Goal: Information Seeking & Learning: Learn about a topic

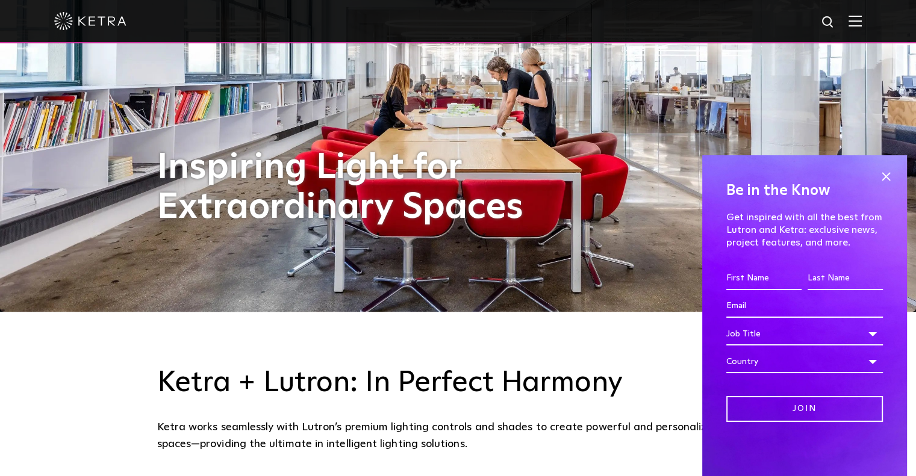
scroll to position [181, 0]
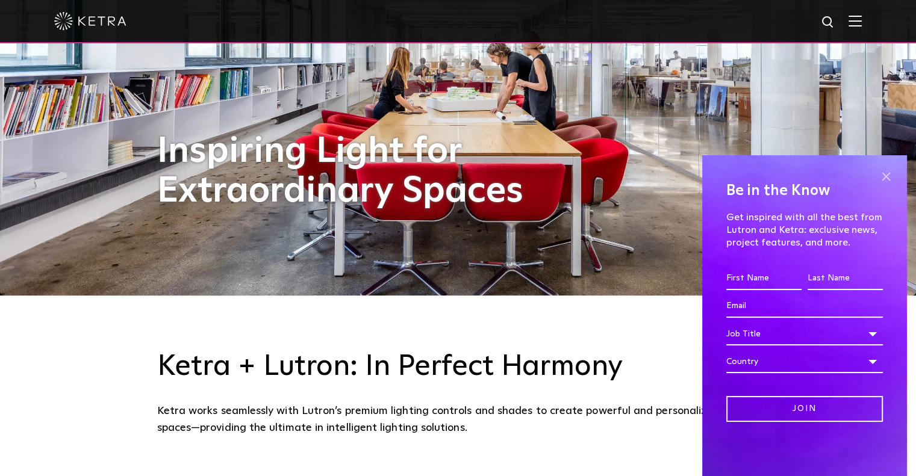
click at [890, 173] on span at bounding box center [886, 176] width 18 height 18
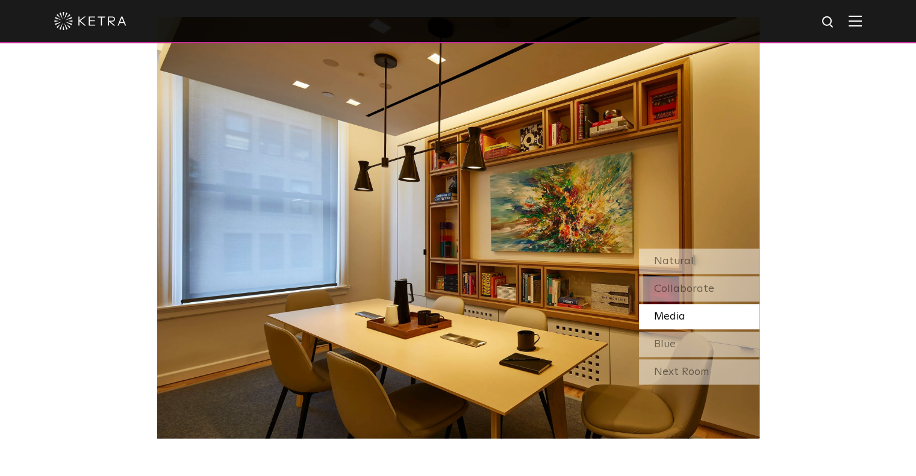
scroll to position [1024, 0]
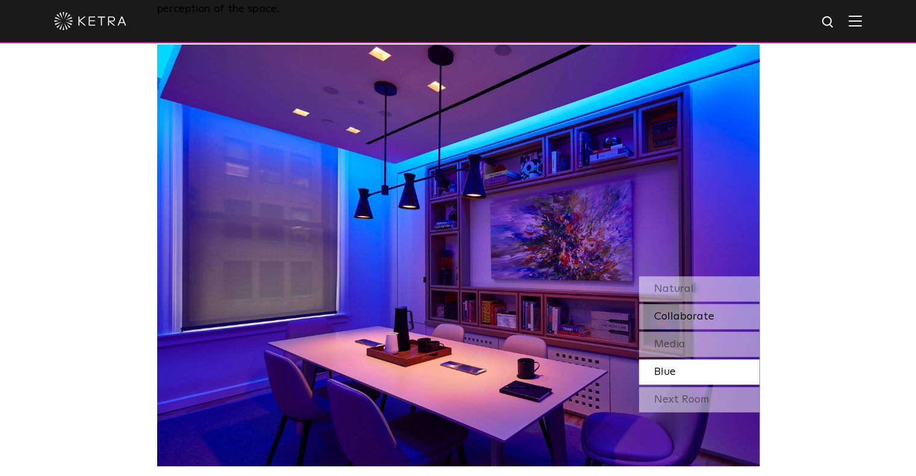
click at [693, 318] on span "Collaborate" at bounding box center [684, 316] width 60 height 11
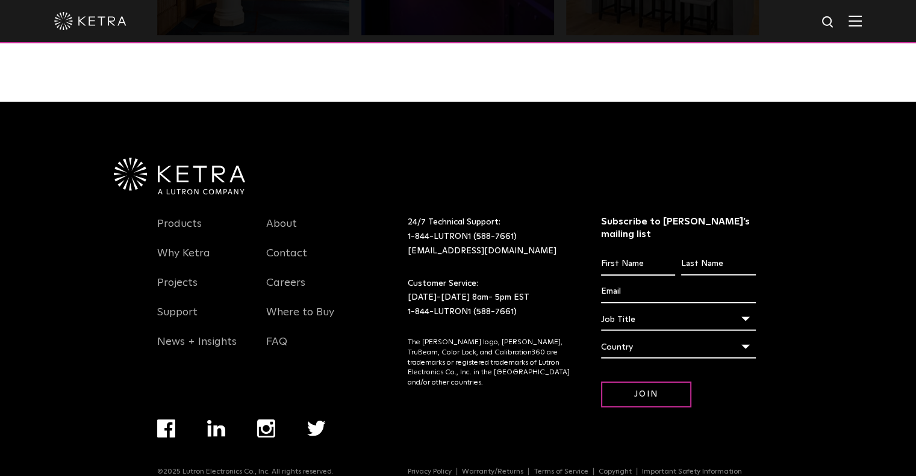
scroll to position [2530, 0]
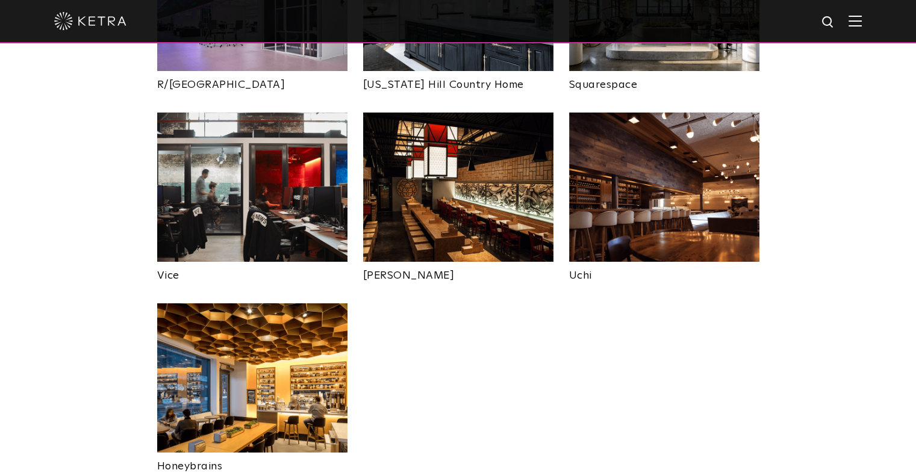
scroll to position [2409, 0]
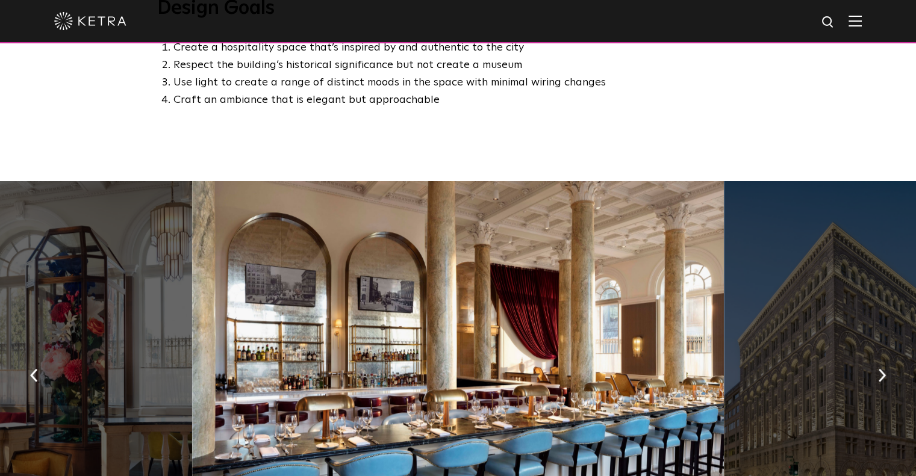
scroll to position [843, 0]
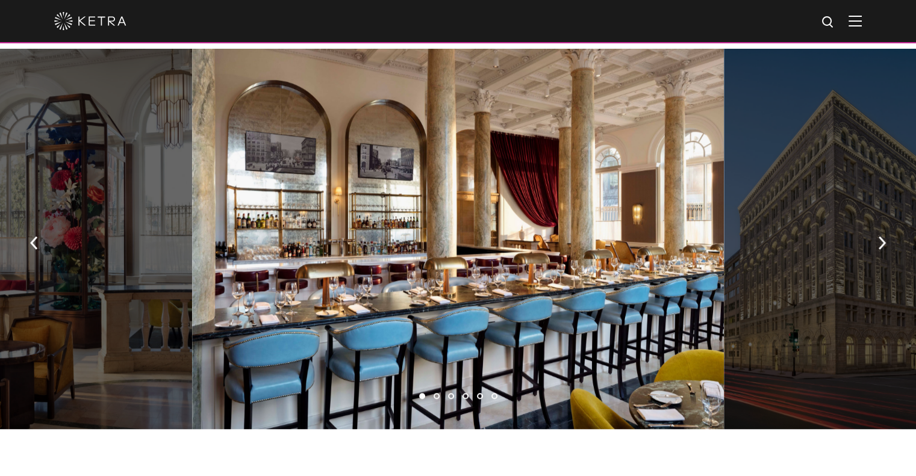
scroll to position [843, 0]
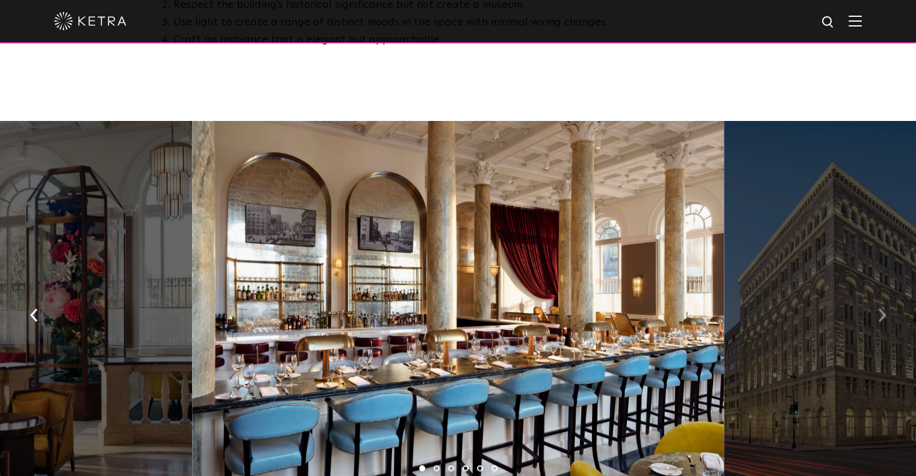
click at [878, 308] on img "button" at bounding box center [882, 314] width 8 height 13
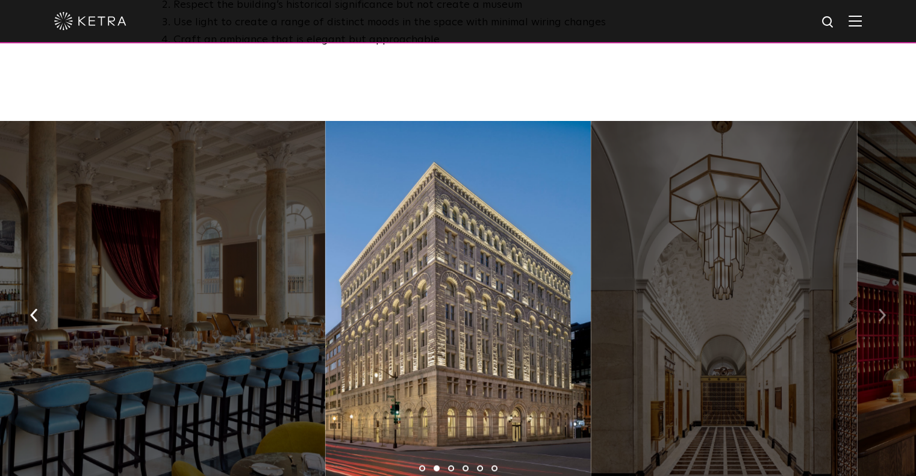
click at [878, 308] on img "button" at bounding box center [882, 314] width 8 height 13
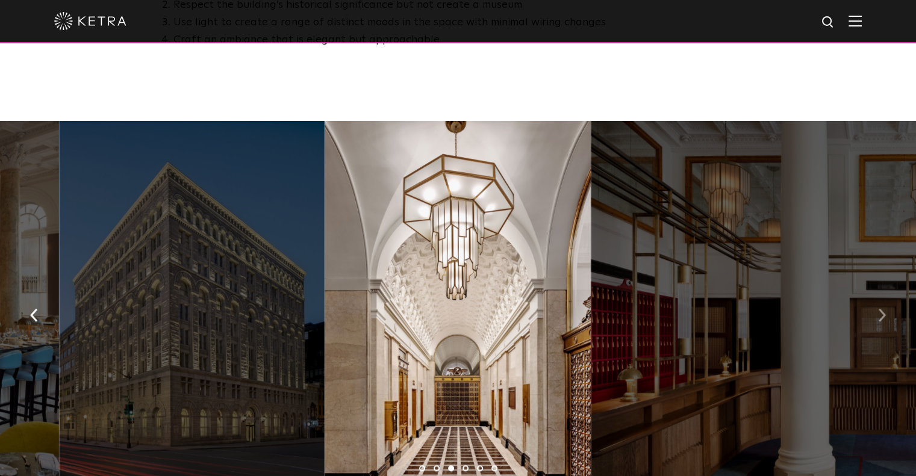
click at [876, 293] on button "button" at bounding box center [882, 314] width 26 height 42
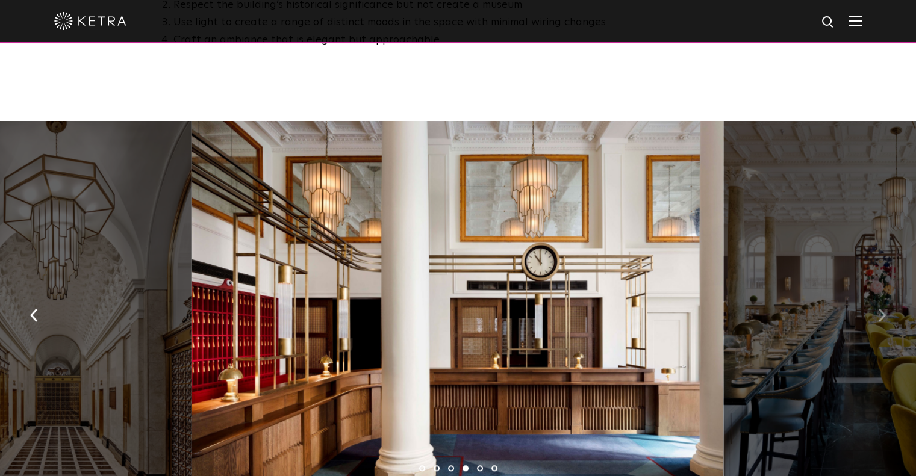
click at [876, 293] on button "button" at bounding box center [882, 314] width 26 height 42
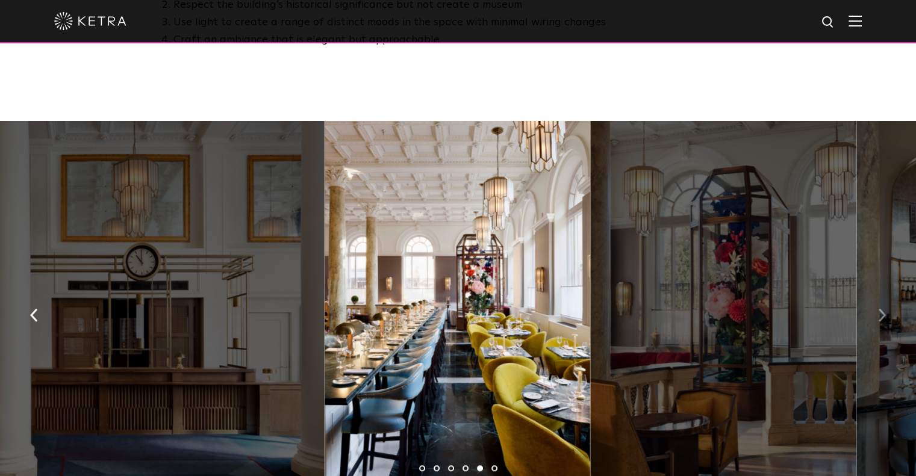
click at [876, 293] on button "button" at bounding box center [882, 314] width 26 height 42
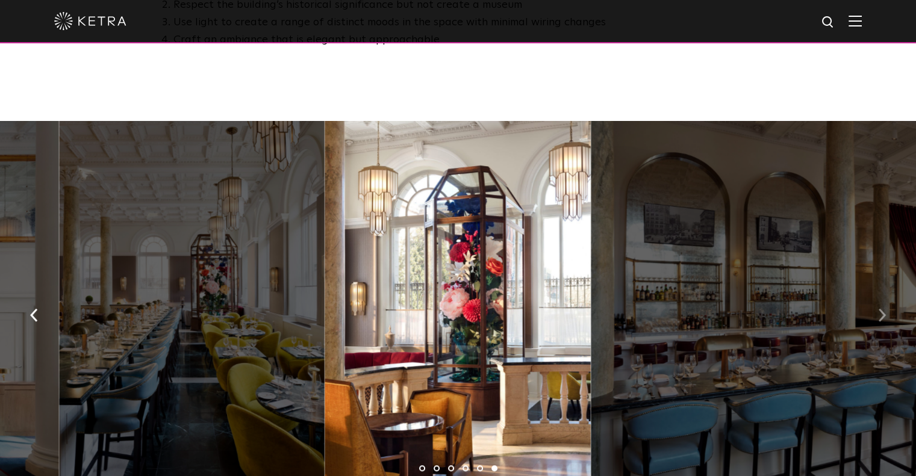
click at [876, 293] on button "button" at bounding box center [882, 314] width 26 height 42
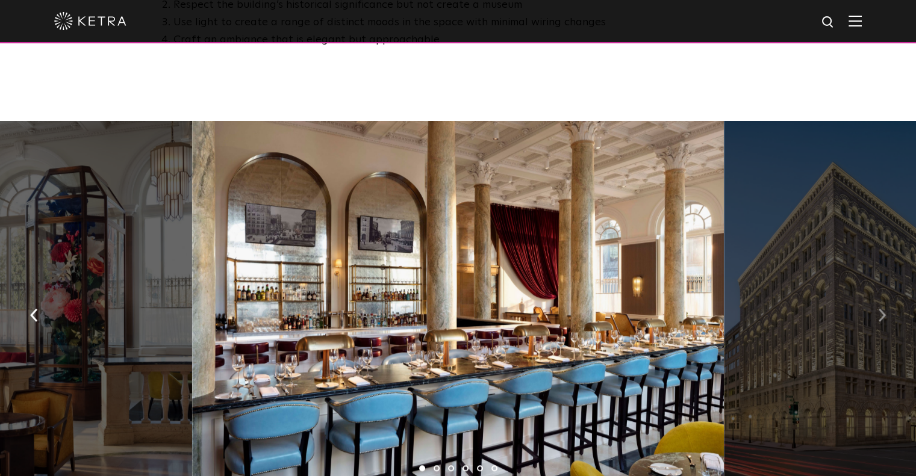
click at [876, 293] on button "button" at bounding box center [882, 314] width 26 height 42
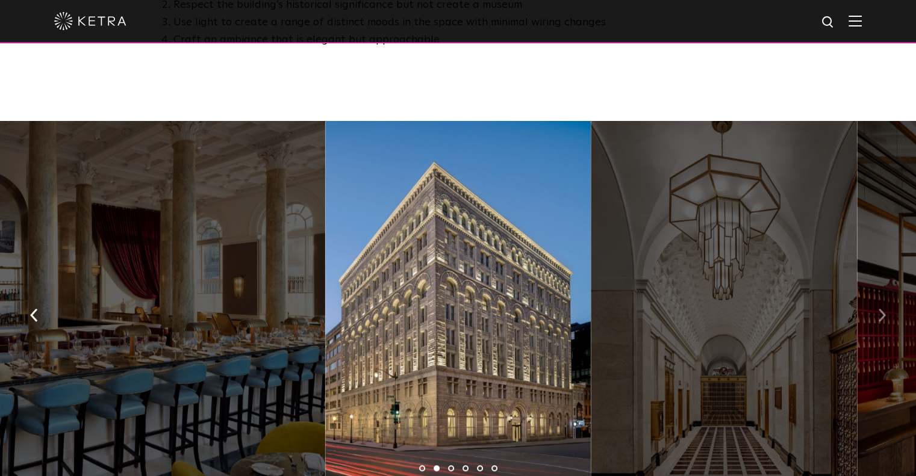
click at [876, 293] on button "button" at bounding box center [882, 314] width 26 height 42
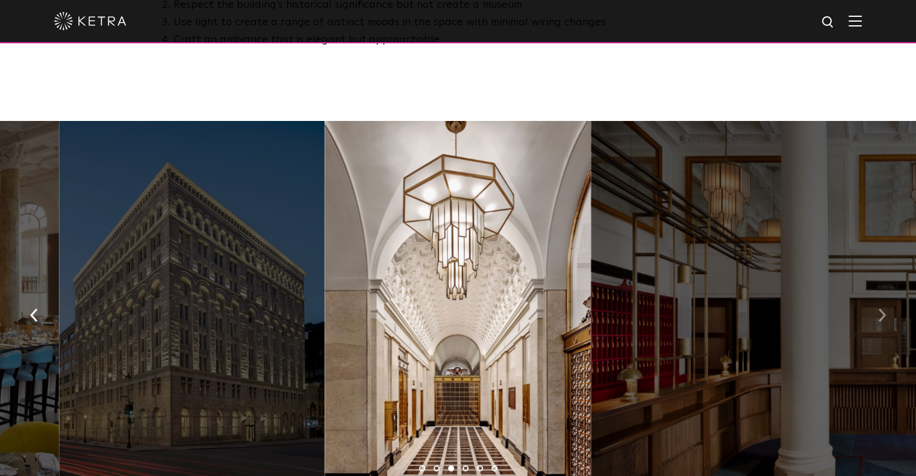
click at [876, 293] on button "button" at bounding box center [882, 314] width 26 height 42
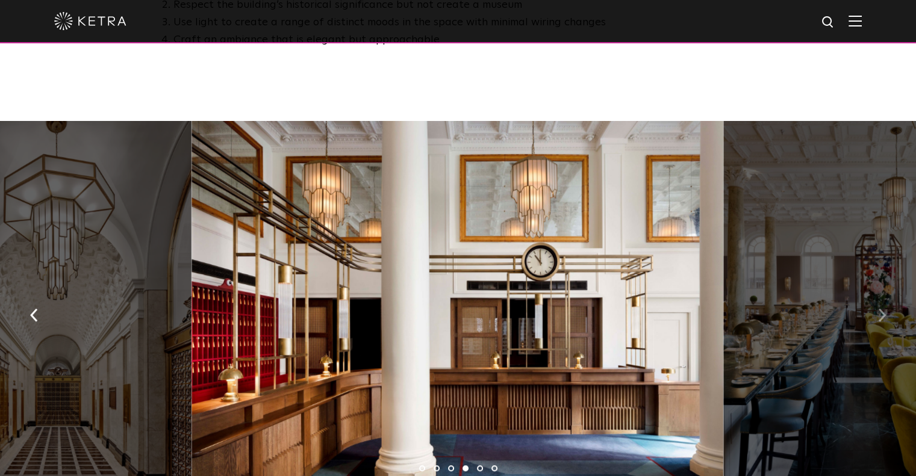
click at [876, 293] on button "button" at bounding box center [882, 314] width 26 height 42
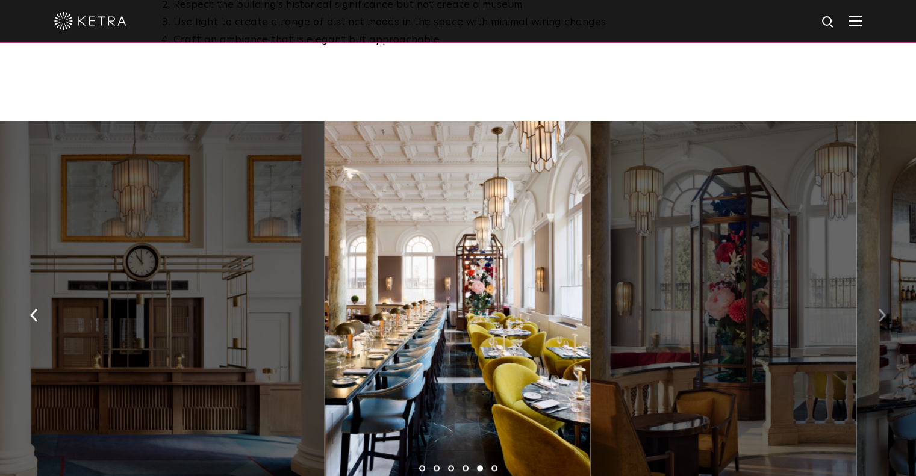
click at [876, 293] on button "button" at bounding box center [882, 314] width 26 height 42
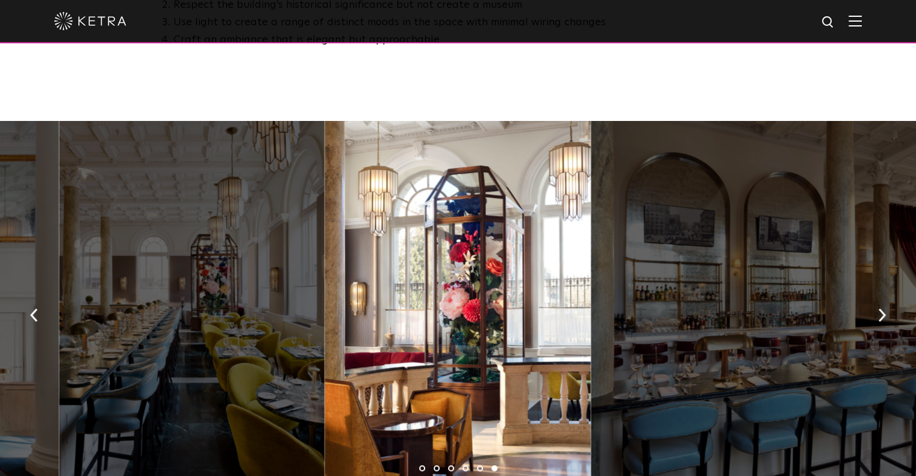
click at [443, 321] on div at bounding box center [458, 311] width 266 height 381
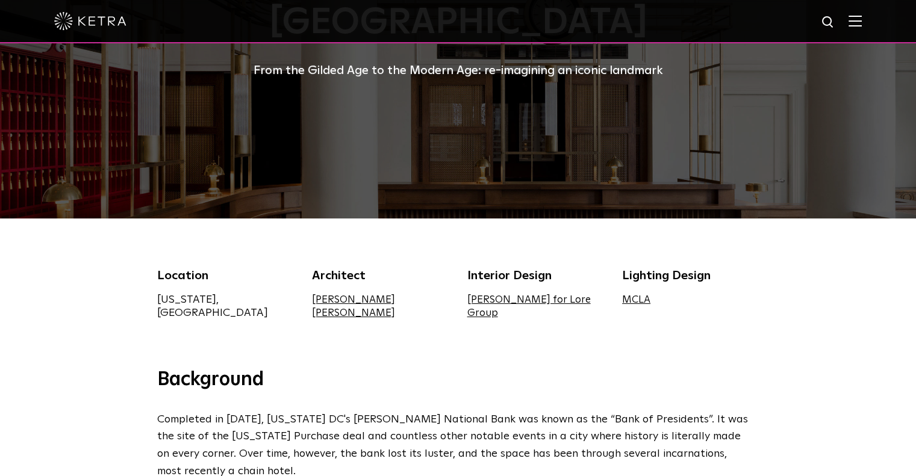
scroll to position [181, 0]
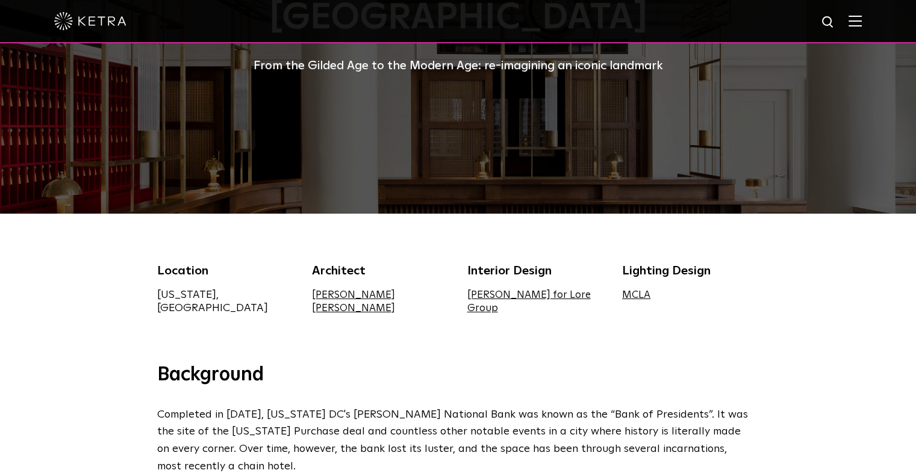
drag, startPoint x: 636, startPoint y: 296, endPoint x: 645, endPoint y: 296, distance: 8.4
click at [636, 296] on link "MCLA" at bounding box center [636, 295] width 28 height 10
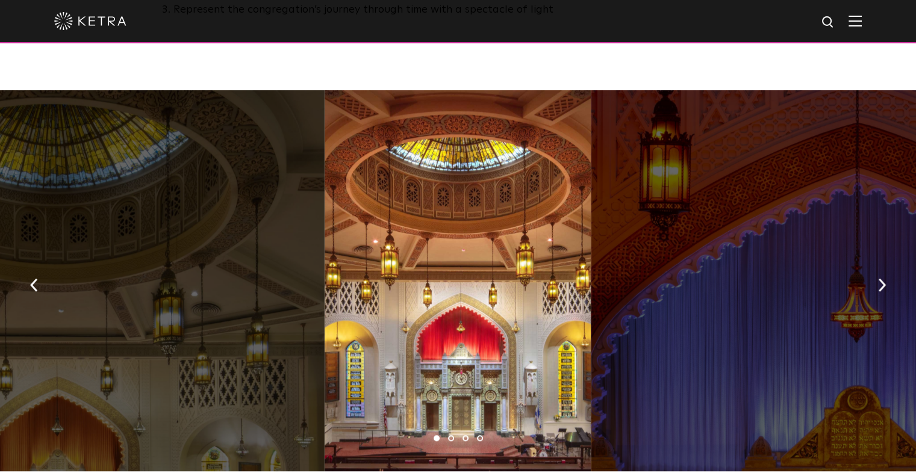
scroll to position [904, 0]
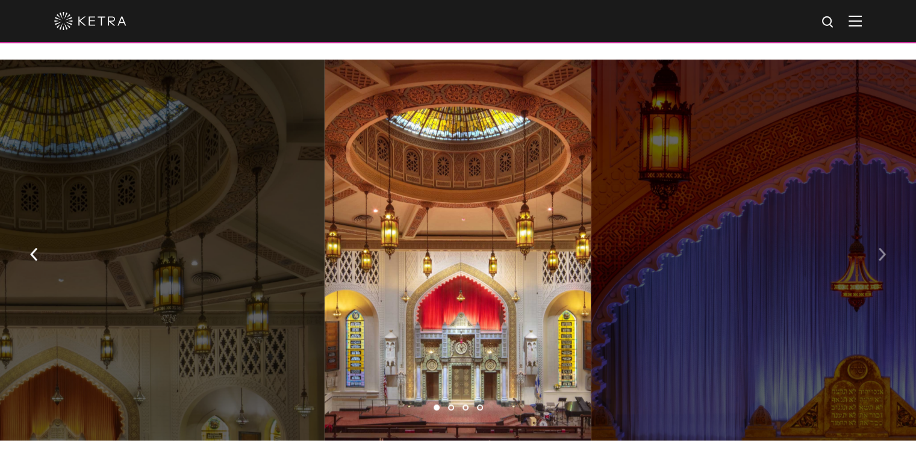
click at [880, 248] on img "button" at bounding box center [882, 254] width 8 height 13
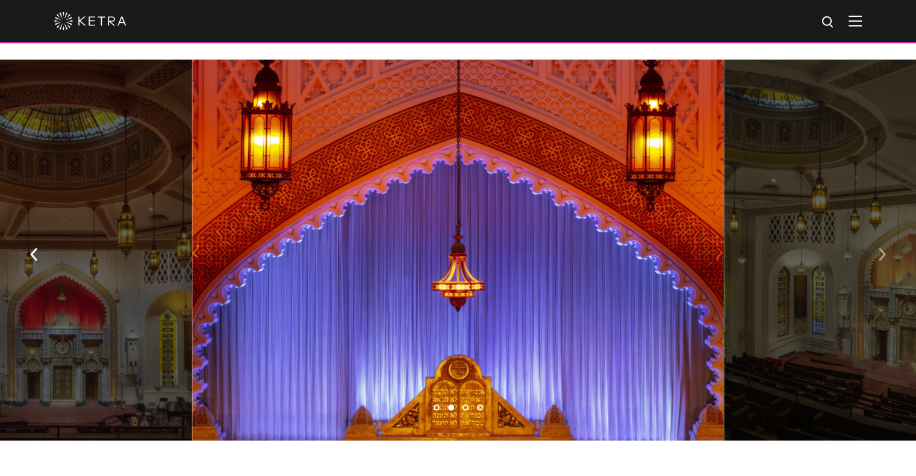
click at [880, 248] on img "button" at bounding box center [882, 254] width 8 height 13
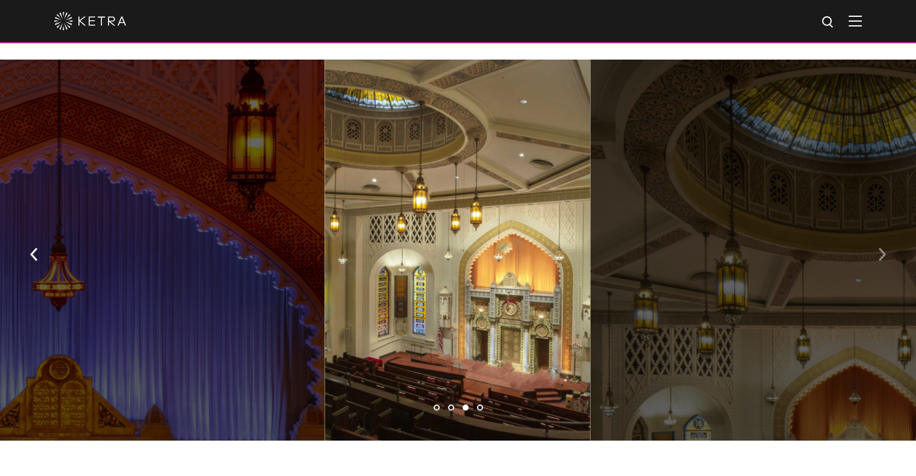
click at [880, 248] on img "button" at bounding box center [882, 254] width 8 height 13
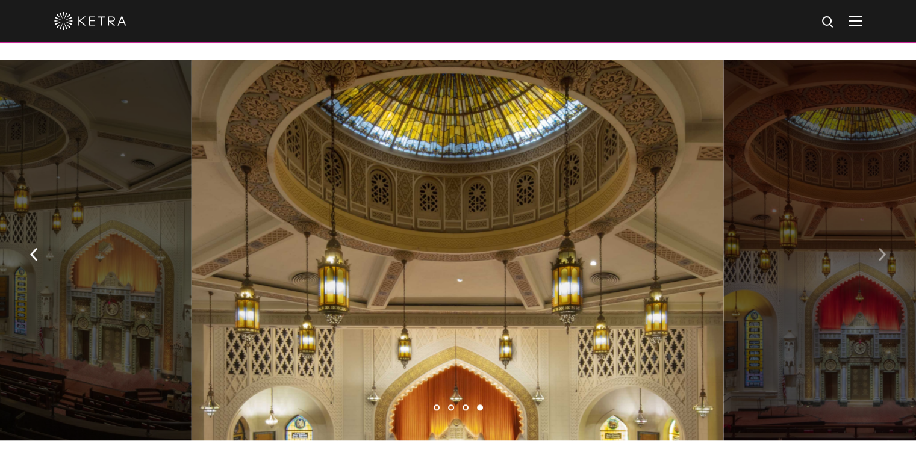
click at [879, 248] on img "button" at bounding box center [882, 254] width 8 height 13
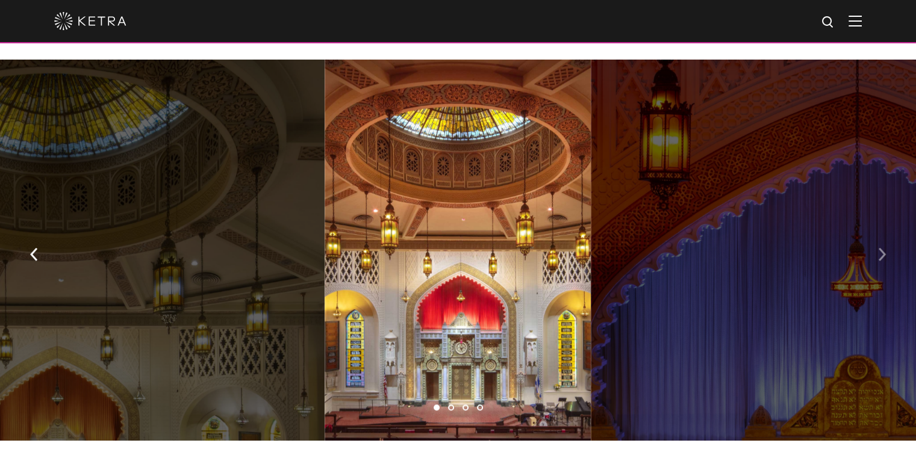
click at [877, 233] on button "button" at bounding box center [882, 254] width 26 height 42
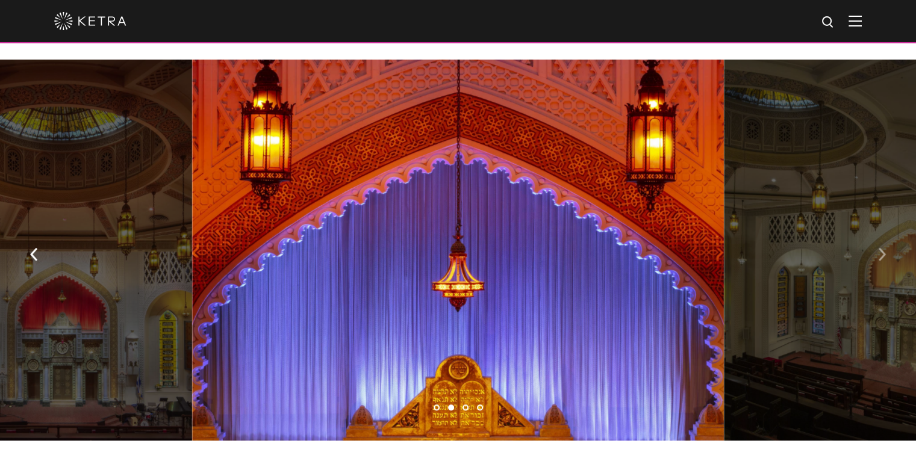
click at [877, 233] on button "button" at bounding box center [882, 254] width 26 height 42
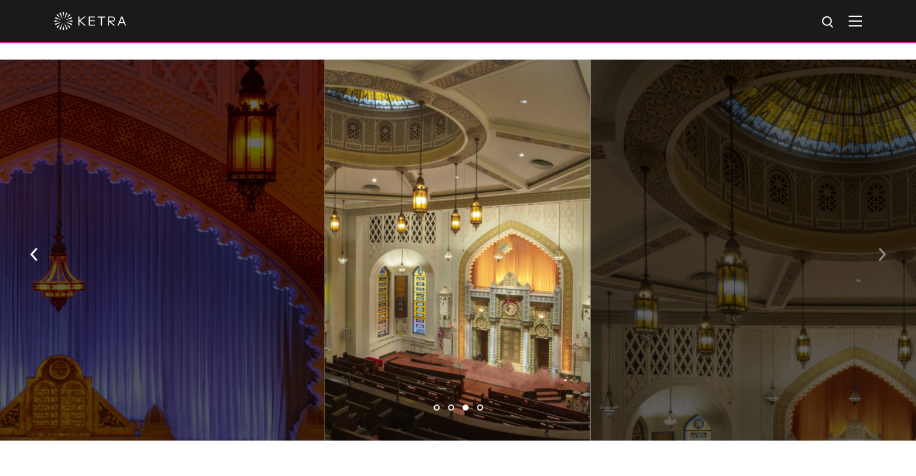
click at [877, 233] on button "button" at bounding box center [882, 254] width 26 height 42
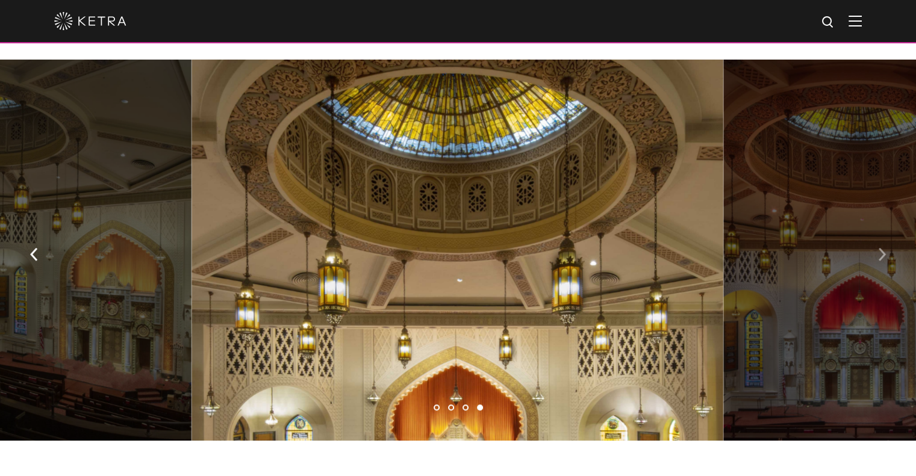
click at [877, 233] on button "button" at bounding box center [882, 254] width 26 height 42
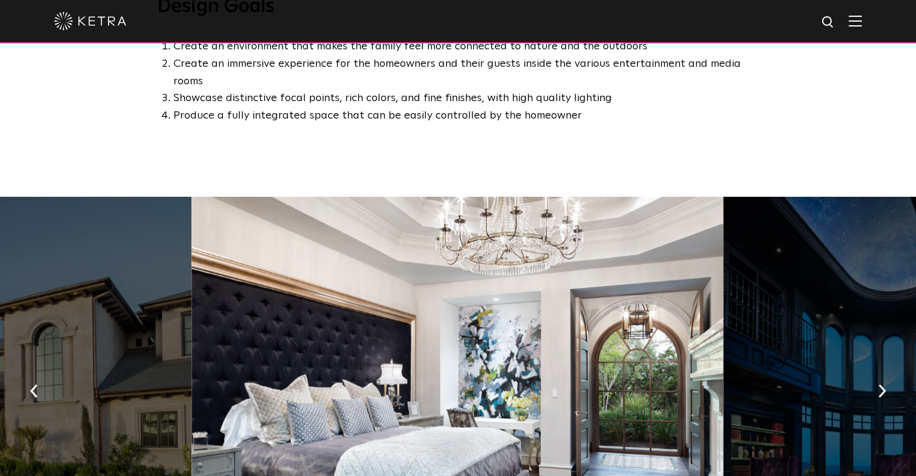
scroll to position [783, 0]
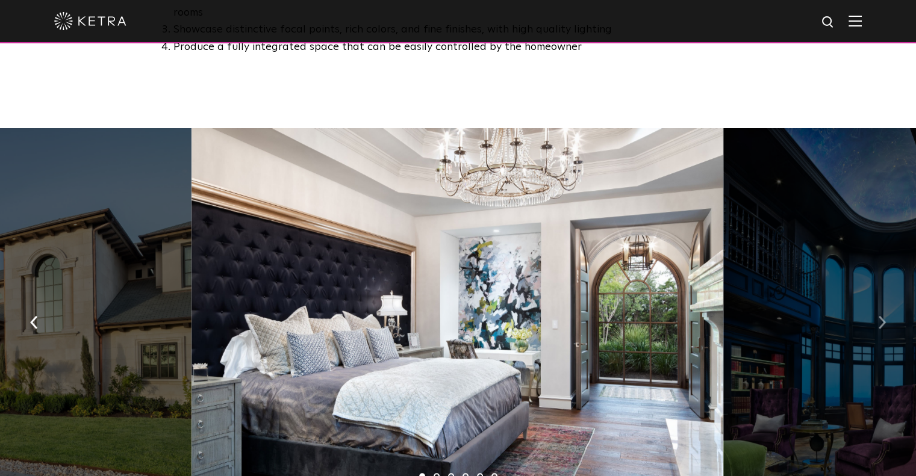
click at [879, 316] on img "button" at bounding box center [882, 322] width 8 height 13
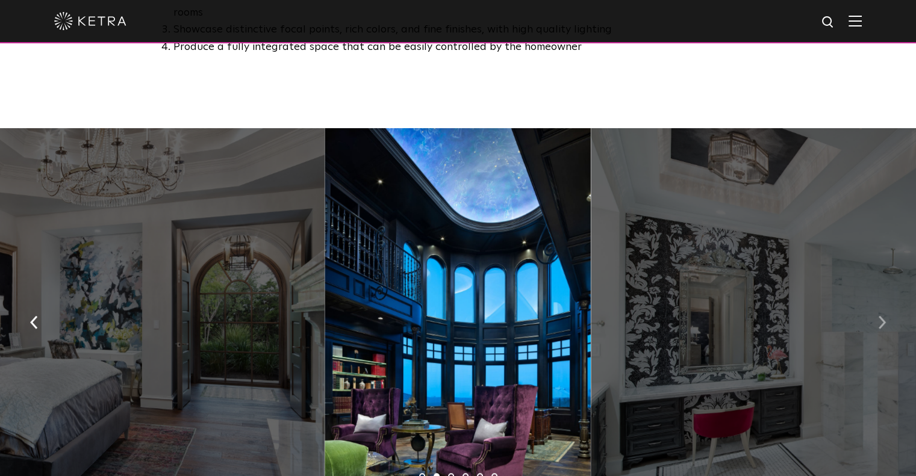
click at [879, 316] on img "button" at bounding box center [882, 322] width 8 height 13
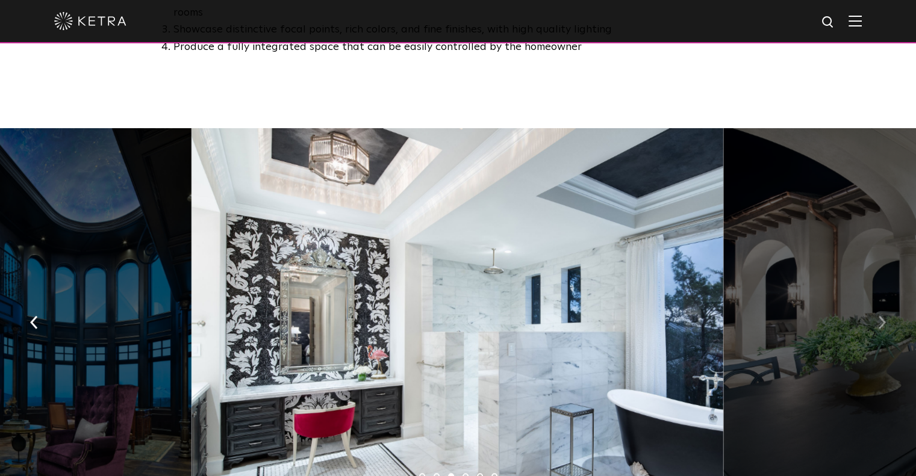
click at [879, 316] on img "button" at bounding box center [882, 322] width 8 height 13
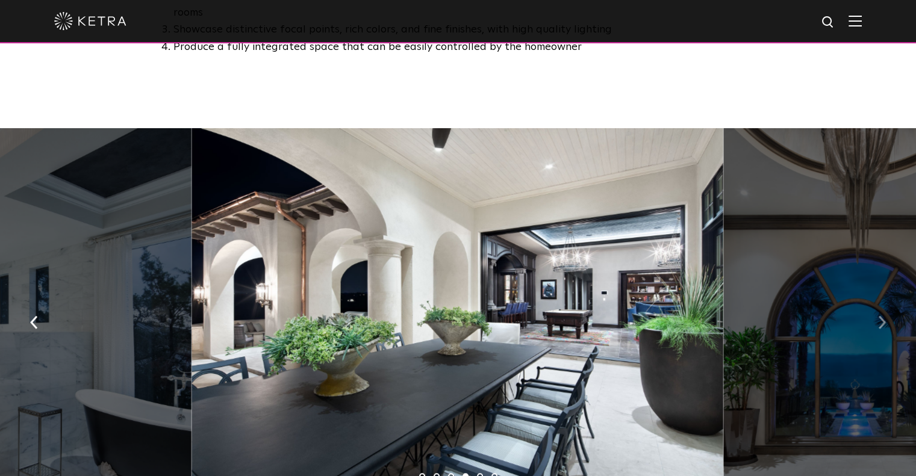
click at [879, 316] on img "button" at bounding box center [882, 322] width 8 height 13
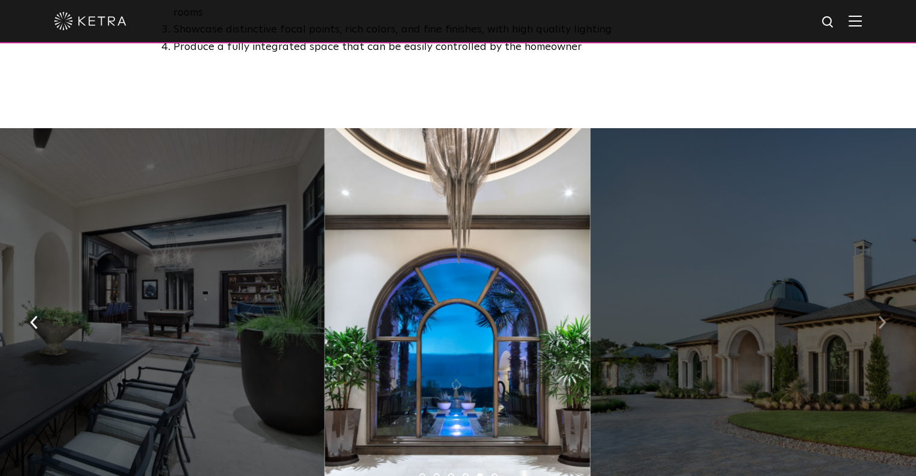
click at [879, 316] on img "button" at bounding box center [882, 322] width 8 height 13
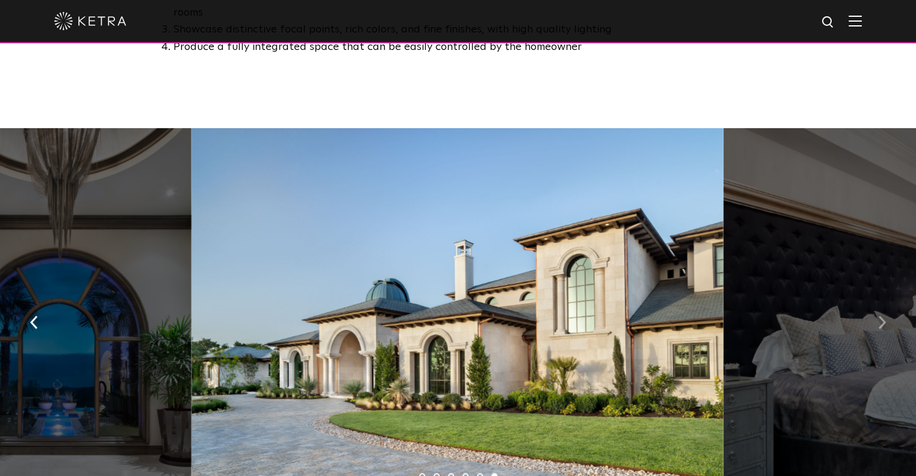
click at [879, 316] on img "button" at bounding box center [882, 322] width 8 height 13
